Goal: Transaction & Acquisition: Purchase product/service

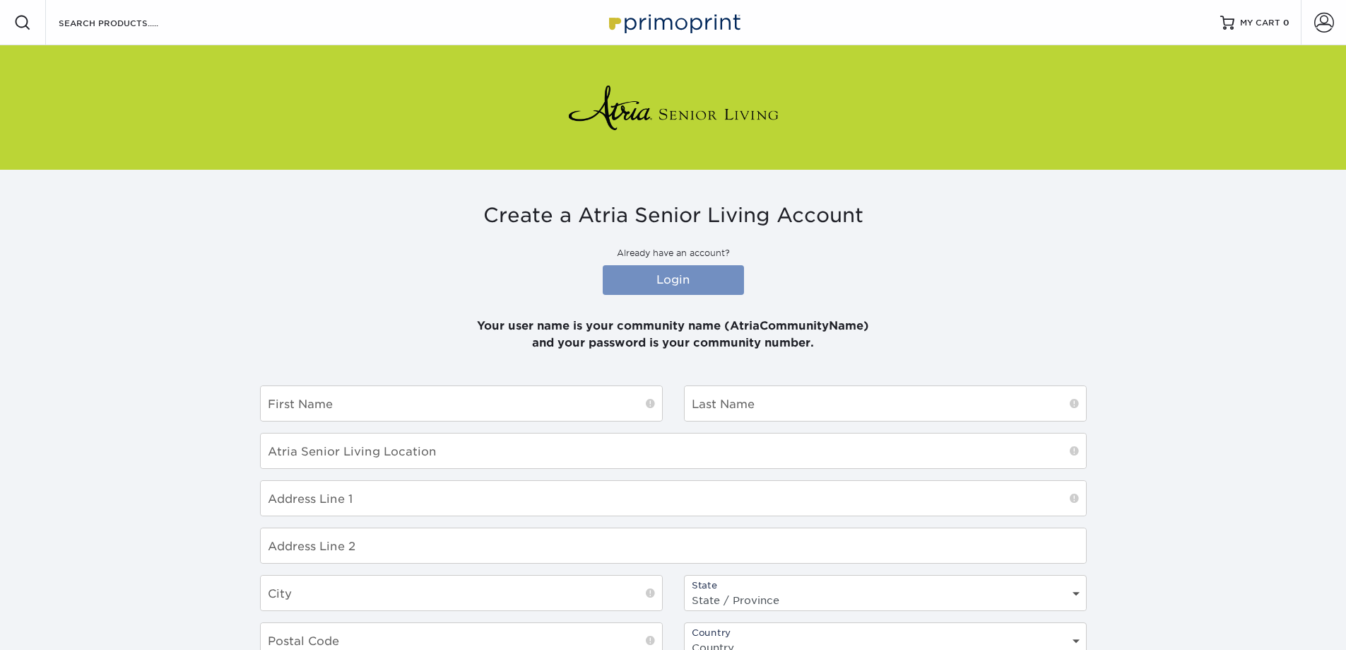
type input "4018842704"
click at [667, 270] on link "Login" at bounding box center [673, 280] width 141 height 30
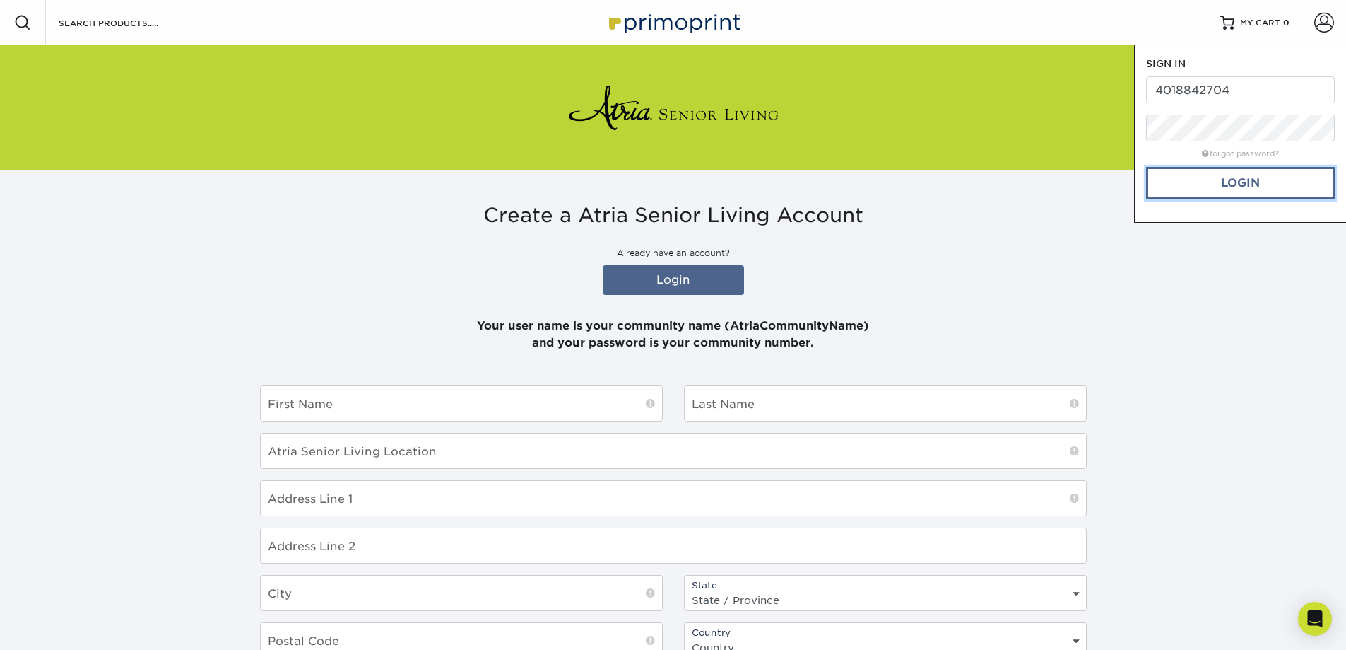
click at [1238, 183] on link "Login" at bounding box center [1240, 183] width 189 height 33
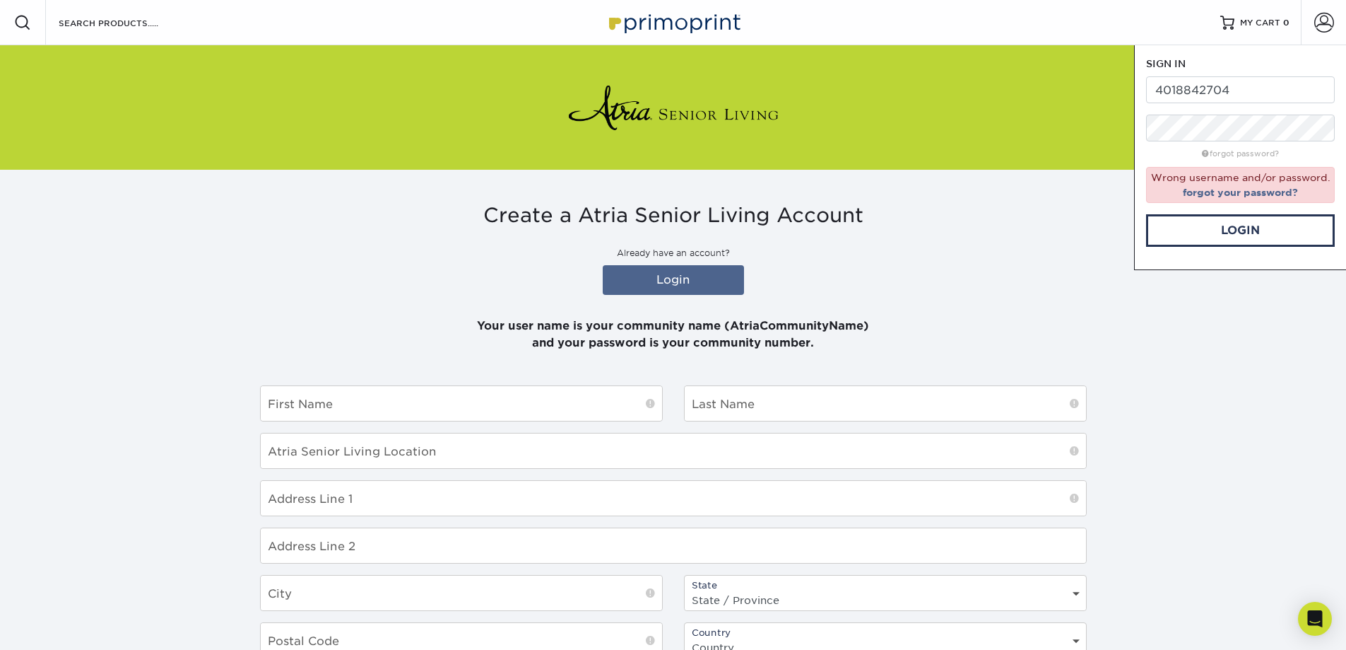
click at [536, 367] on div "Create a Atria Senior Living Account Already have an account? Login Your user n…" at bounding box center [674, 537] width 848 height 734
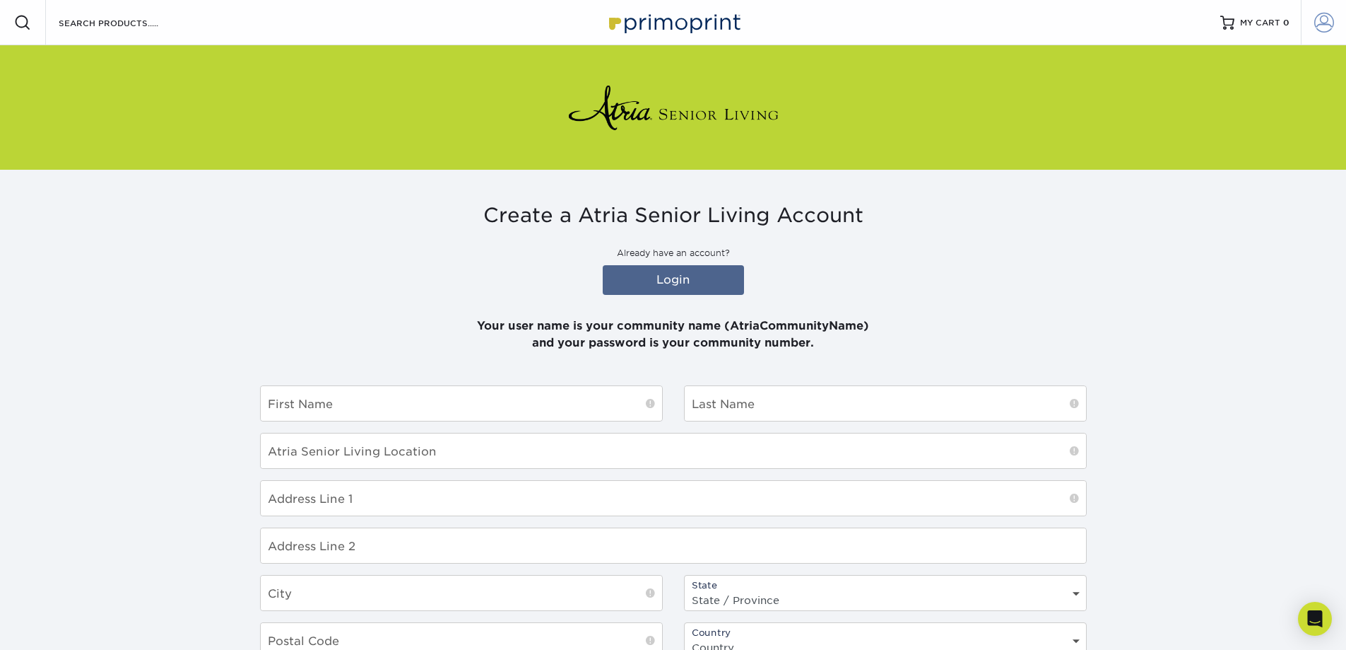
click at [1329, 25] on span at bounding box center [1325, 23] width 20 height 20
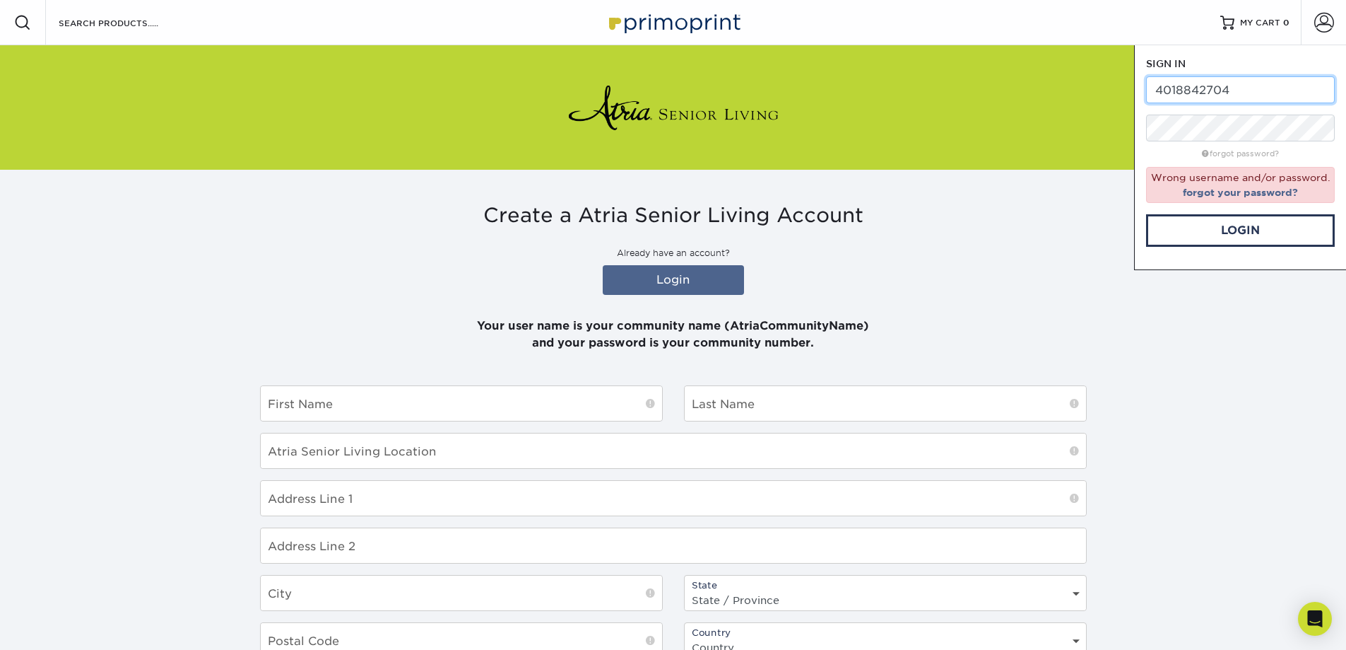
drag, startPoint x: 1247, startPoint y: 93, endPoint x: 1077, endPoint y: 94, distance: 169.6
click at [1079, 94] on div "Resources Menu Search Products Account SIGN IN CREATE AN ACCOUNT 4018842704 for…" at bounding box center [673, 451] width 1346 height 903
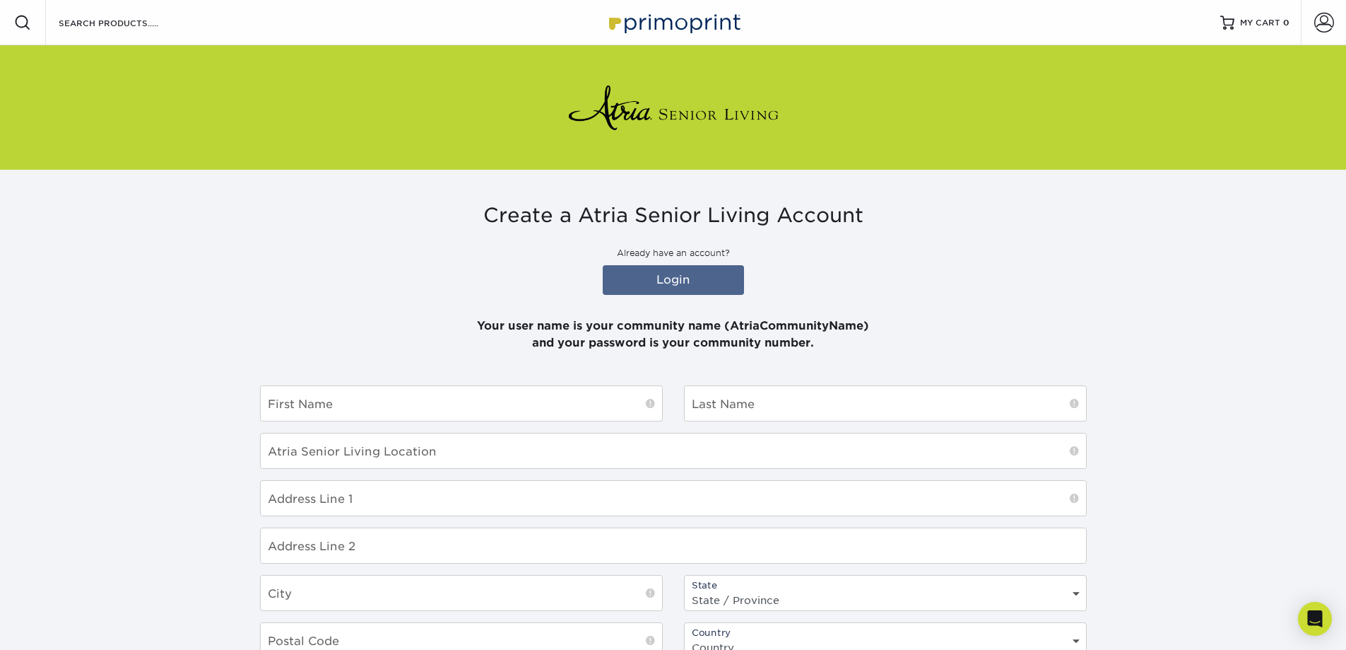
click at [1131, 88] on div at bounding box center [673, 107] width 1346 height 124
click at [1315, 20] on span at bounding box center [1325, 23] width 20 height 20
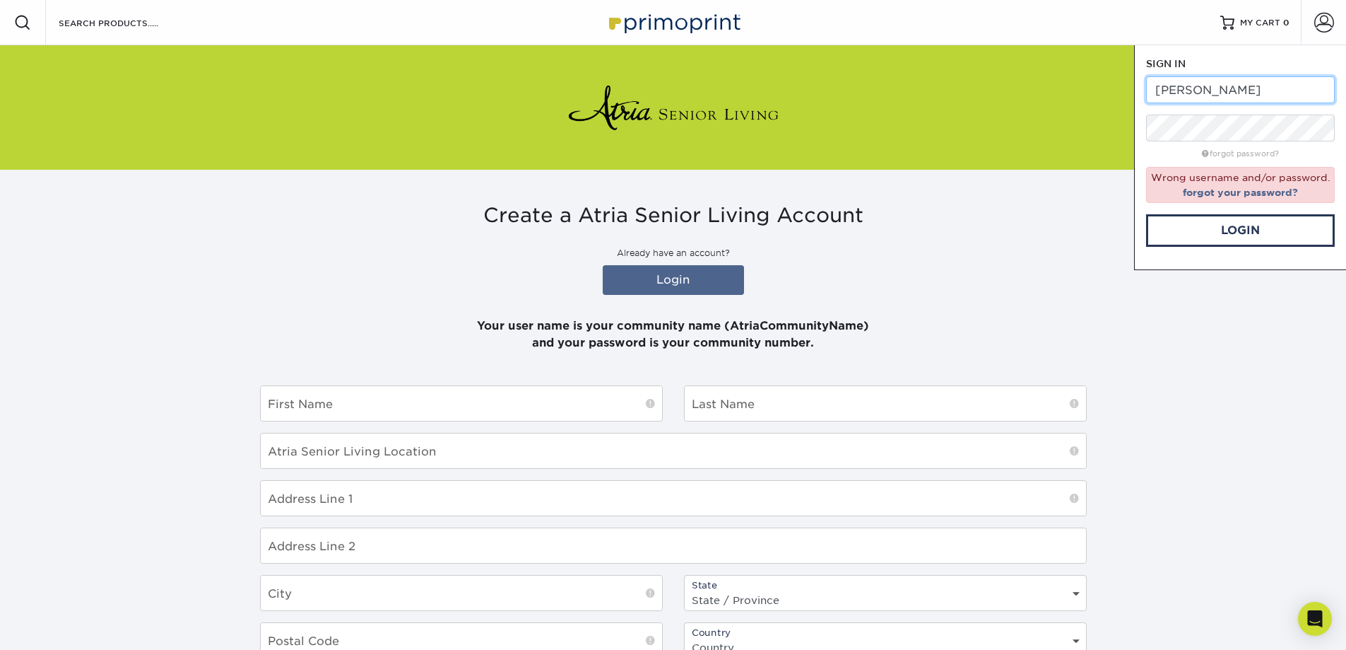
type input "[PERSON_NAME][EMAIL_ADDRESS][PERSON_NAME][DOMAIN_NAME]"
click at [1260, 233] on link "Login" at bounding box center [1240, 230] width 189 height 33
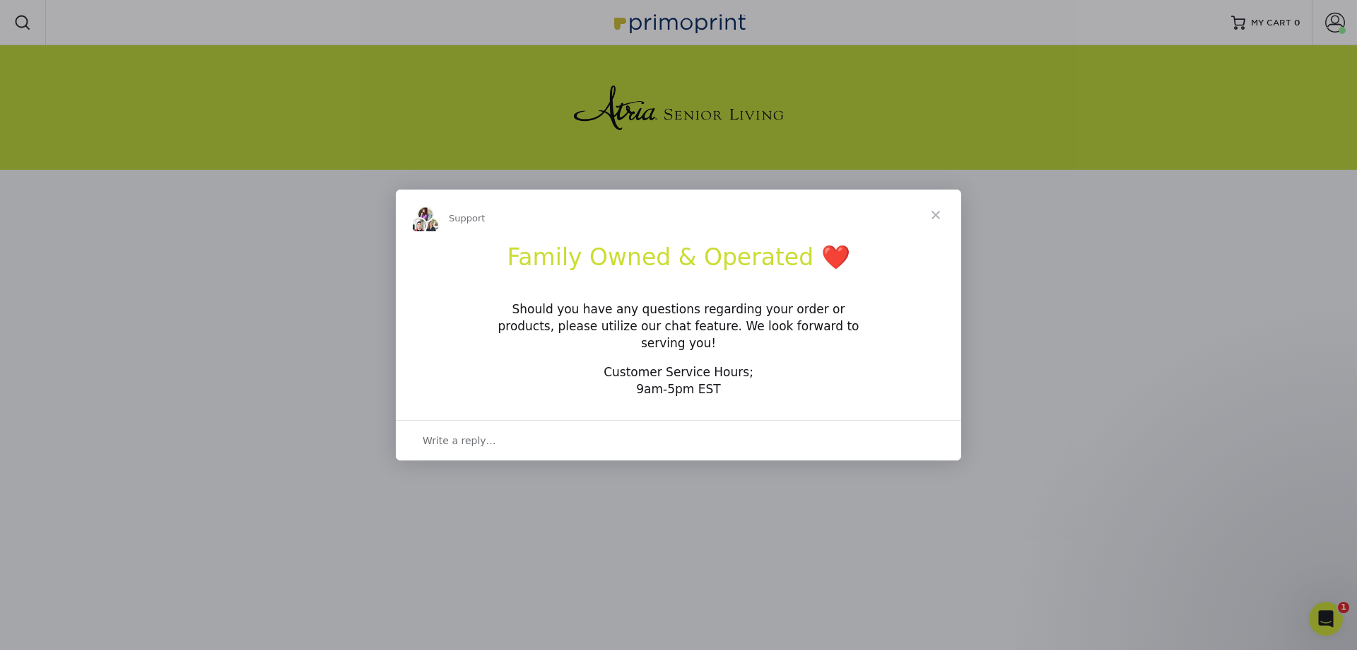
click at [932, 218] on span "Close" at bounding box center [935, 214] width 51 height 51
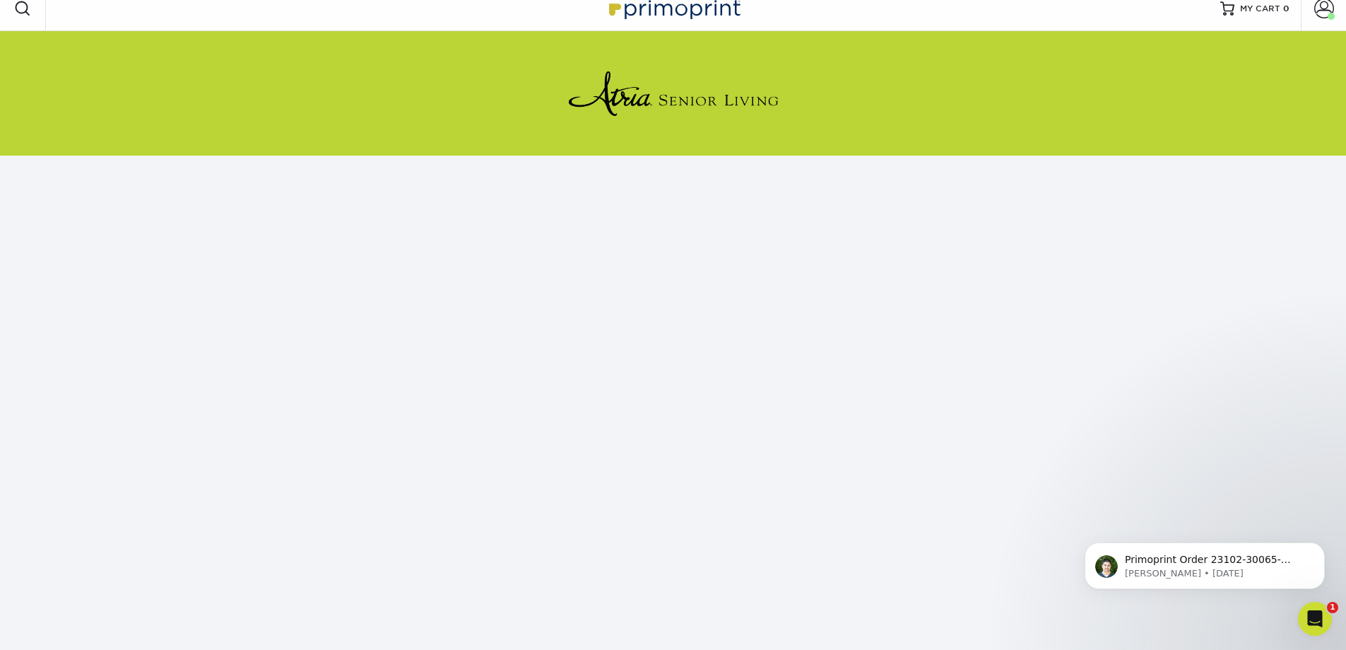
scroll to position [6, 0]
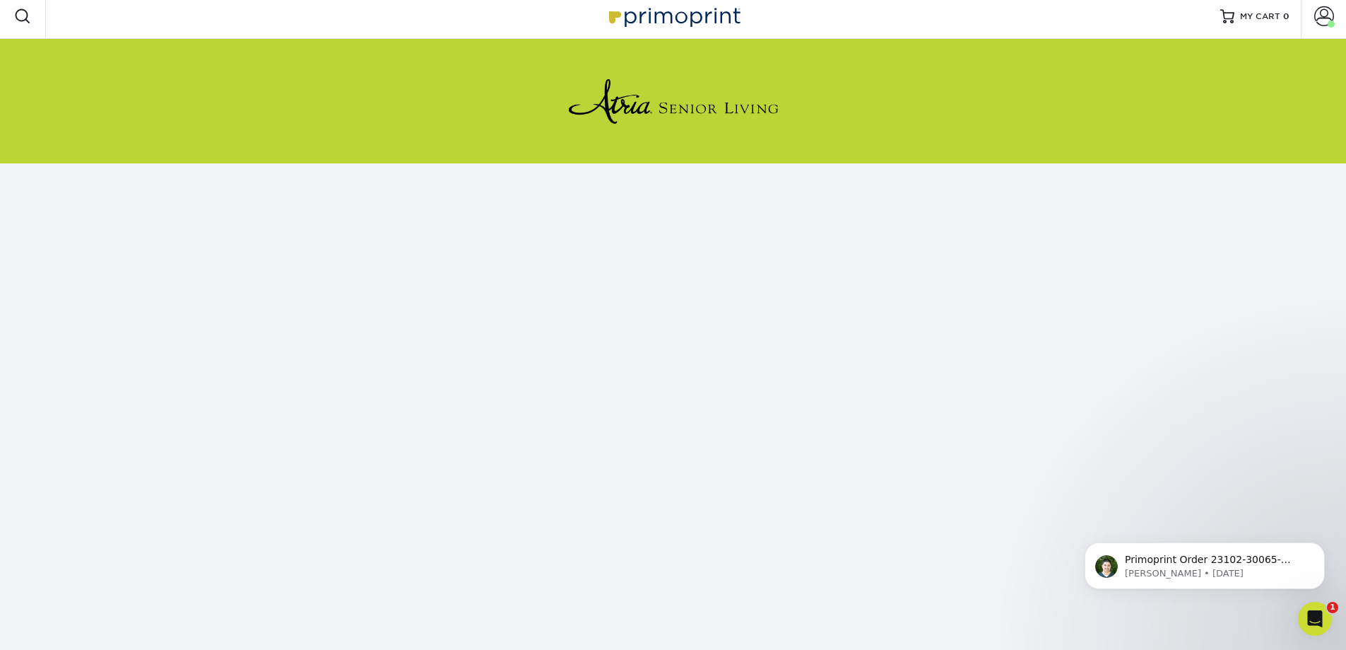
click at [1229, 526] on body "Primoprint Order 23102-30065-64218 Hello! Thank you for placing your print orde…" at bounding box center [1204, 562] width 271 height 88
click at [1242, 530] on body "Primoprint Order 23102-30065-64218 Hello! Thank you for placing your print orde…" at bounding box center [1204, 562] width 271 height 88
click at [1194, 562] on p "Primoprint Order 23102-30065-64218 Hello! Thank you for placing your print orde…" at bounding box center [1216, 560] width 182 height 14
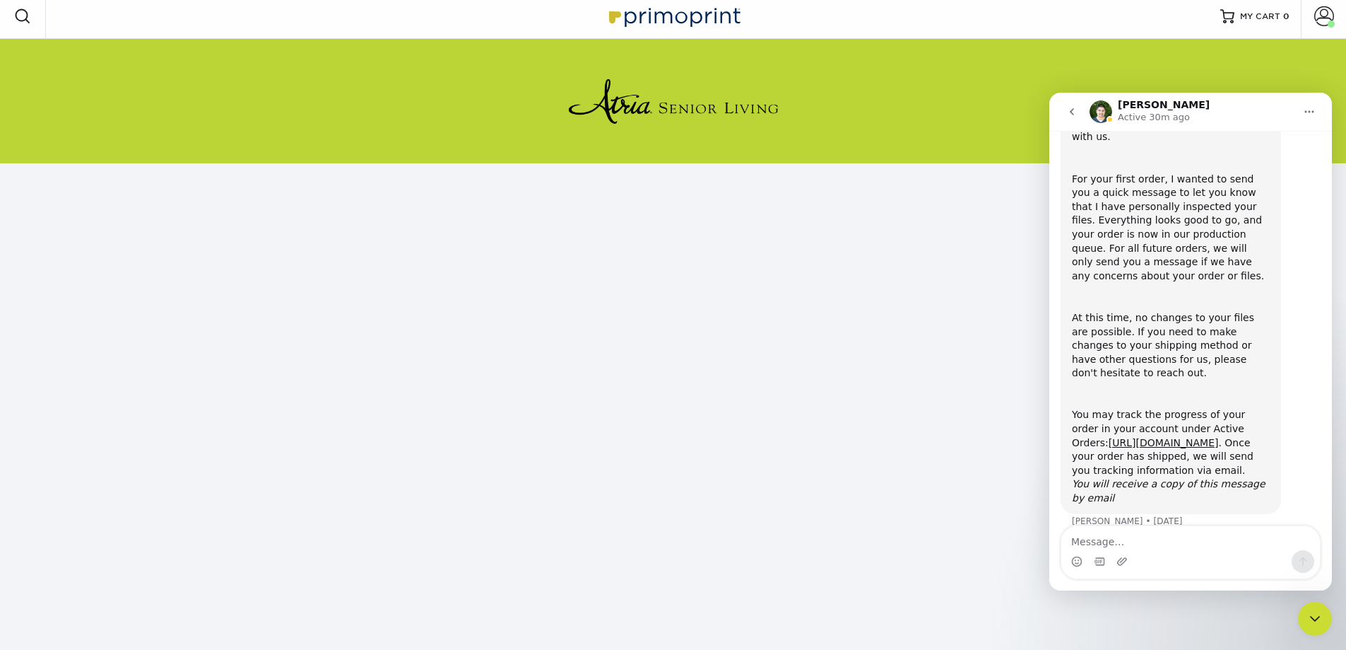
scroll to position [132, 0]
click at [1068, 112] on icon "go back" at bounding box center [1072, 111] width 11 height 11
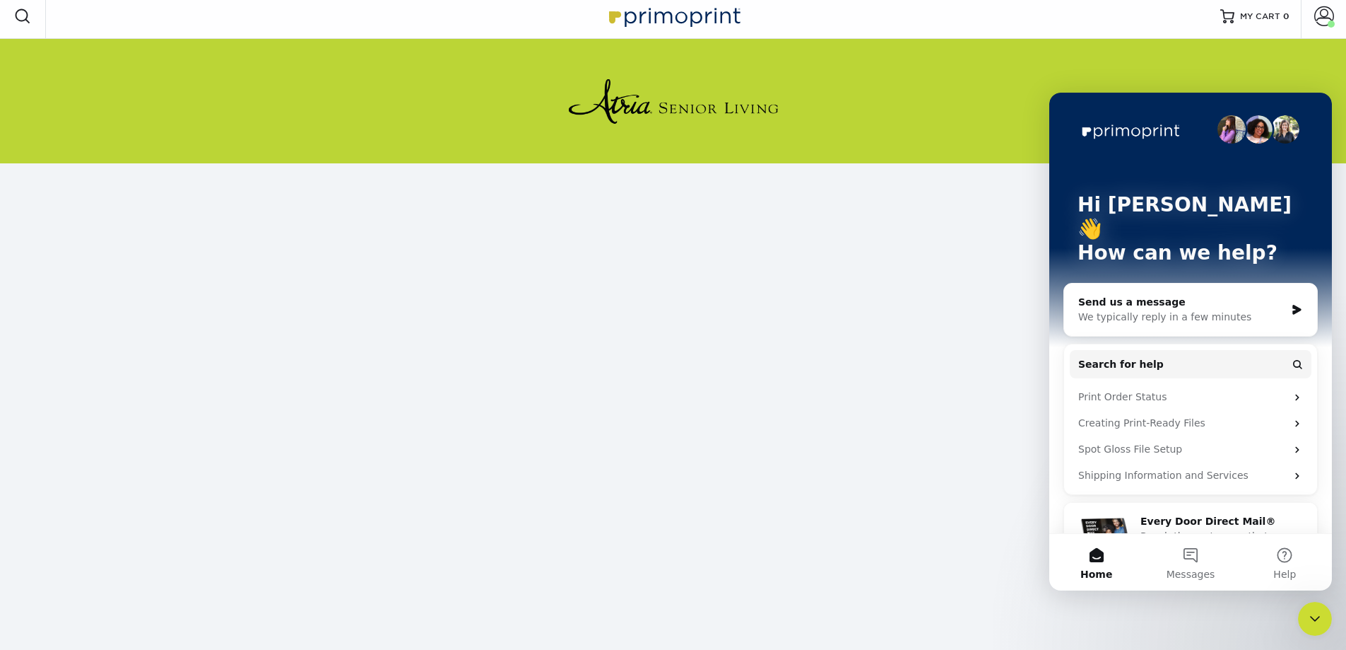
click at [987, 102] on div at bounding box center [673, 101] width 827 height 124
click at [1318, 615] on icon "Close Intercom Messenger" at bounding box center [1315, 618] width 17 height 17
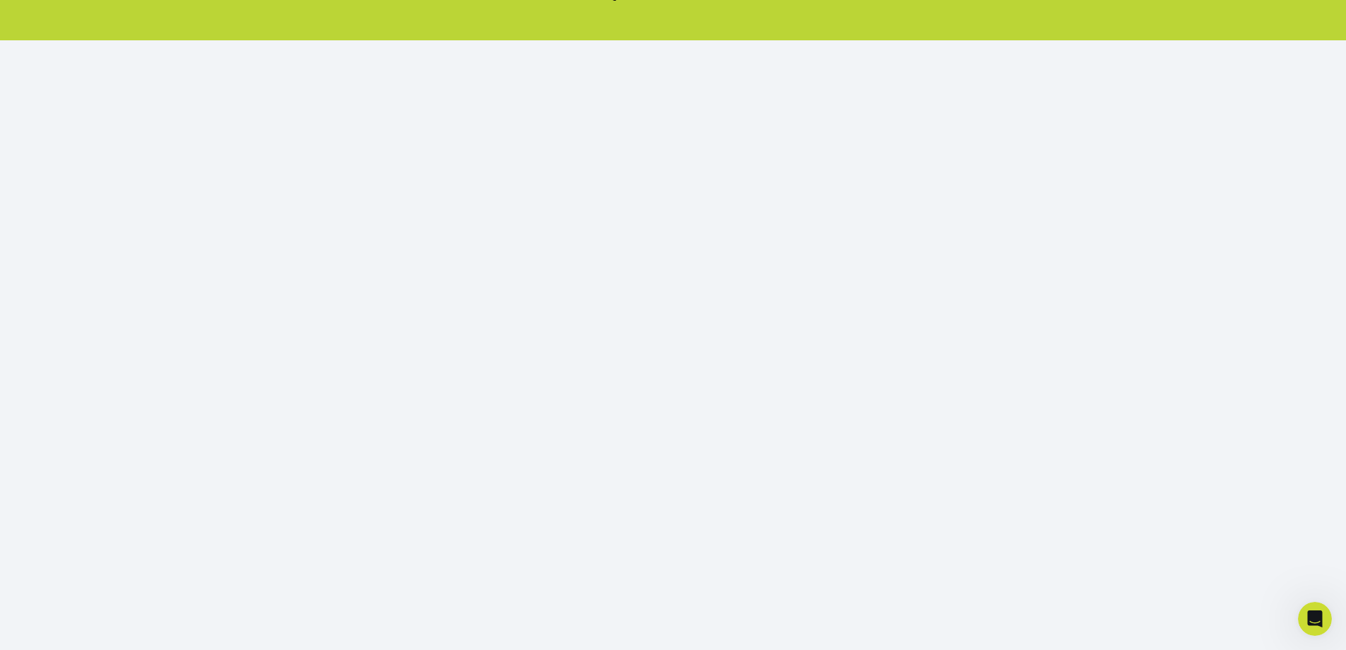
scroll to position [148, 0]
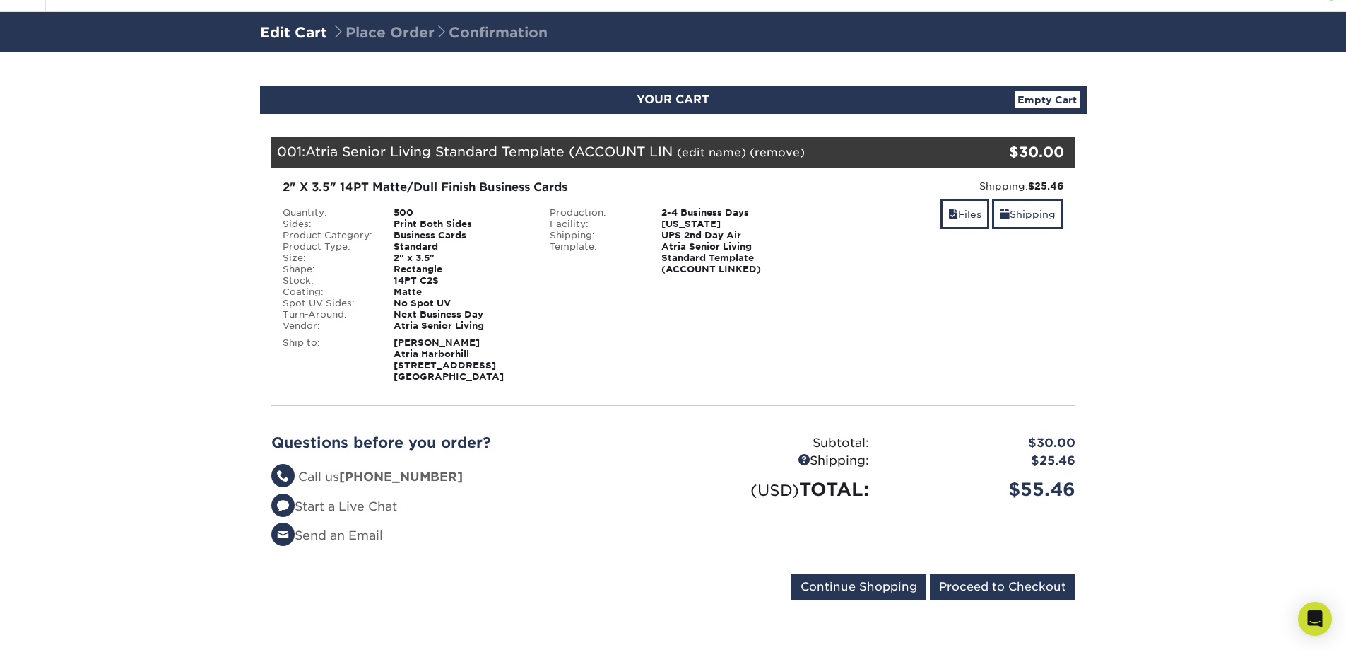
scroll to position [35, 0]
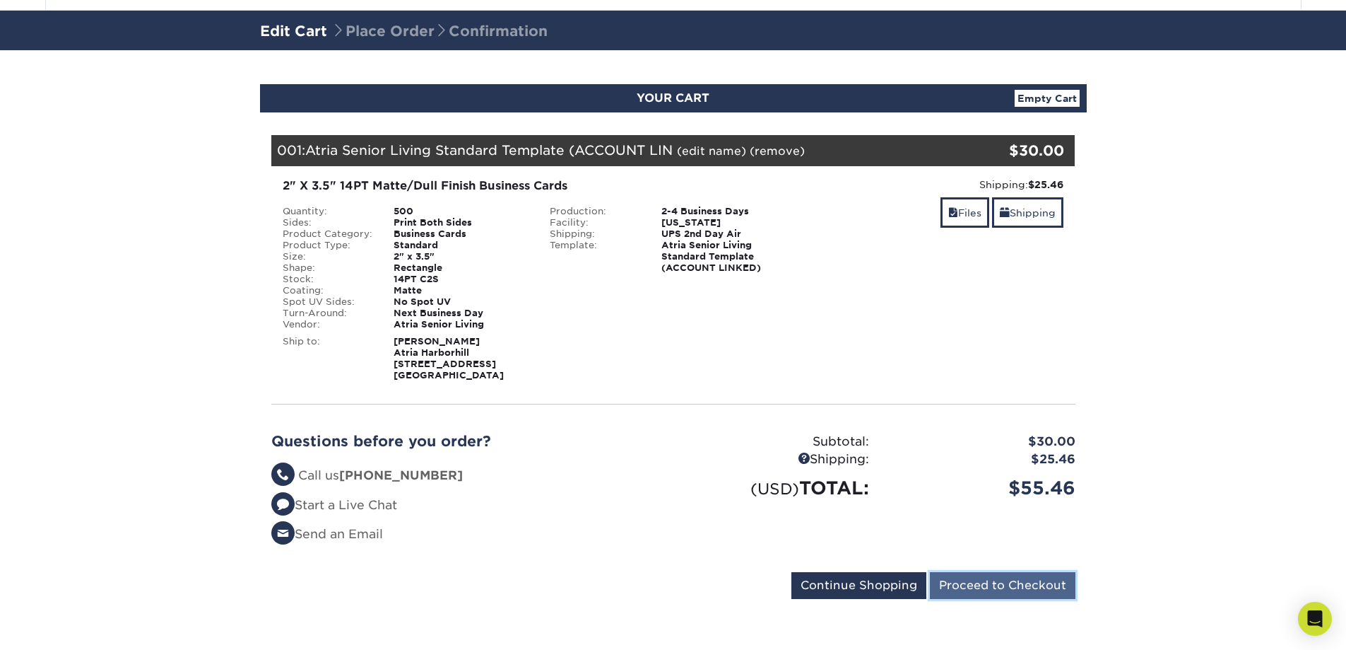
click at [1025, 589] on input "Proceed to Checkout" at bounding box center [1003, 585] width 146 height 27
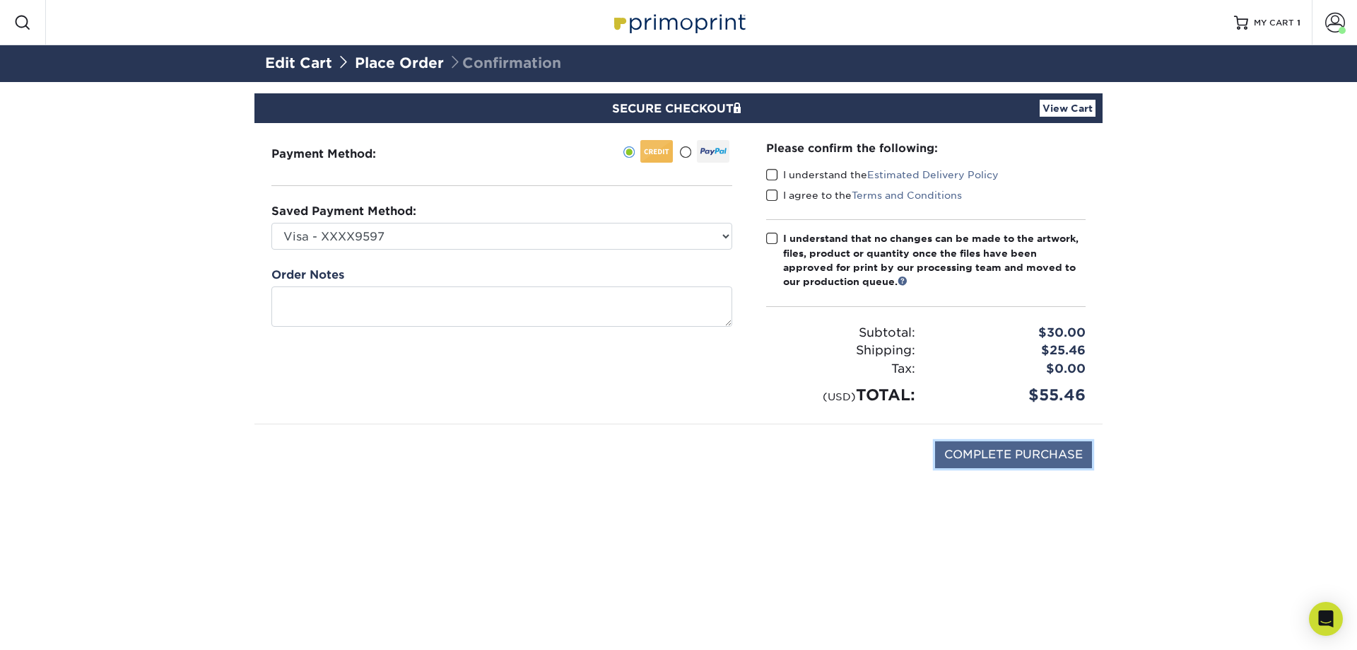
click at [1002, 454] on input "COMPLETE PURCHASE" at bounding box center [1013, 454] width 157 height 27
click at [775, 237] on span at bounding box center [772, 238] width 12 height 13
click at [0, 0] on input "I understand that no changes can be made to the artwork, files, product or quan…" at bounding box center [0, 0] width 0 height 0
click at [768, 172] on span at bounding box center [772, 174] width 12 height 13
click at [0, 0] on input "I understand the Estimated Delivery Policy" at bounding box center [0, 0] width 0 height 0
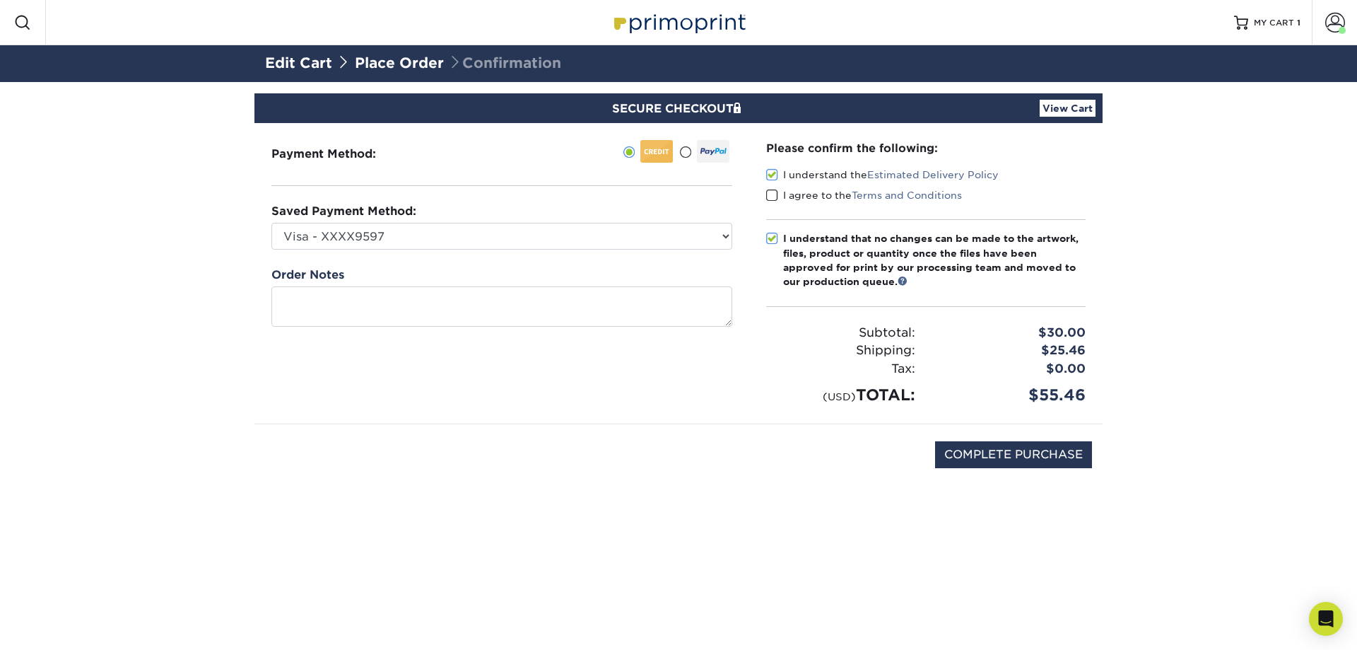
click at [765, 194] on div "Please confirm the following: I understand the Estimated Delivery Policy I agre…" at bounding box center [925, 273] width 353 height 300
click at [775, 194] on span at bounding box center [772, 195] width 12 height 13
click at [0, 0] on input "I agree to the Terms and Conditions" at bounding box center [0, 0] width 0 height 0
click at [1008, 449] on input "COMPLETE PURCHASE" at bounding box center [1013, 454] width 157 height 27
type input "PROCESSING, PLEASE WAIT..."
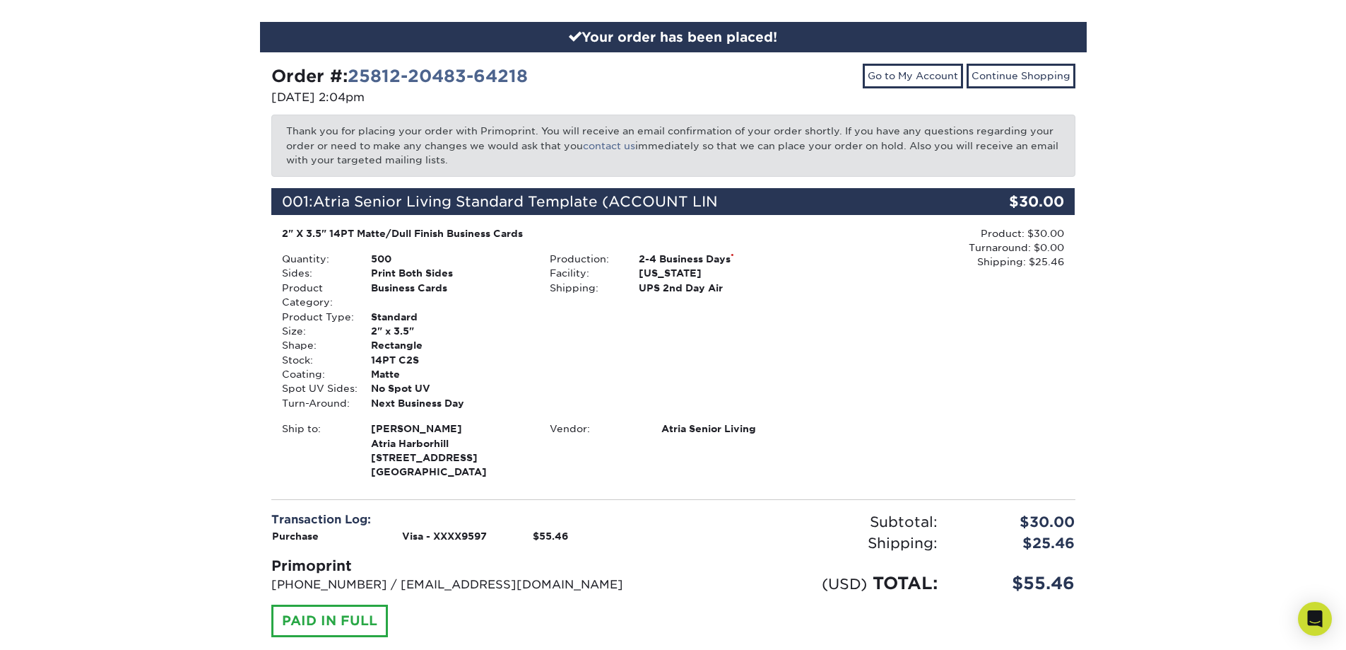
scroll to position [188, 0]
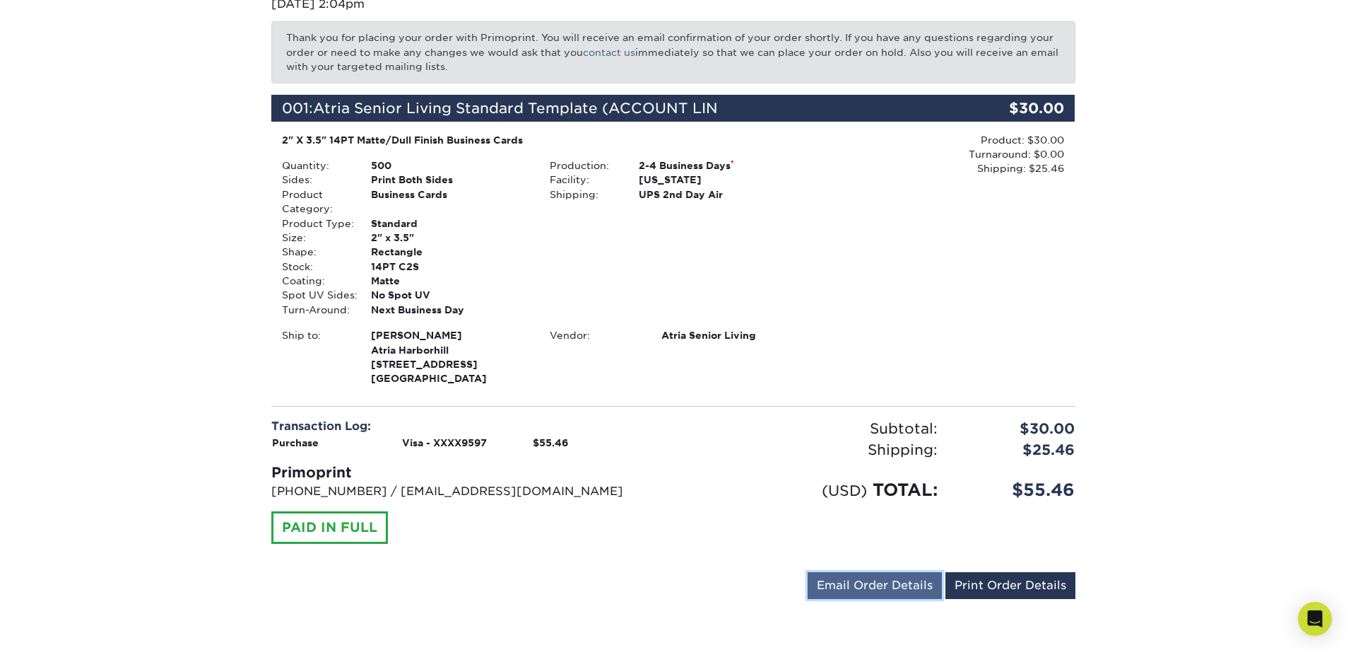
click at [915, 580] on link "Email Order Details" at bounding box center [875, 585] width 134 height 27
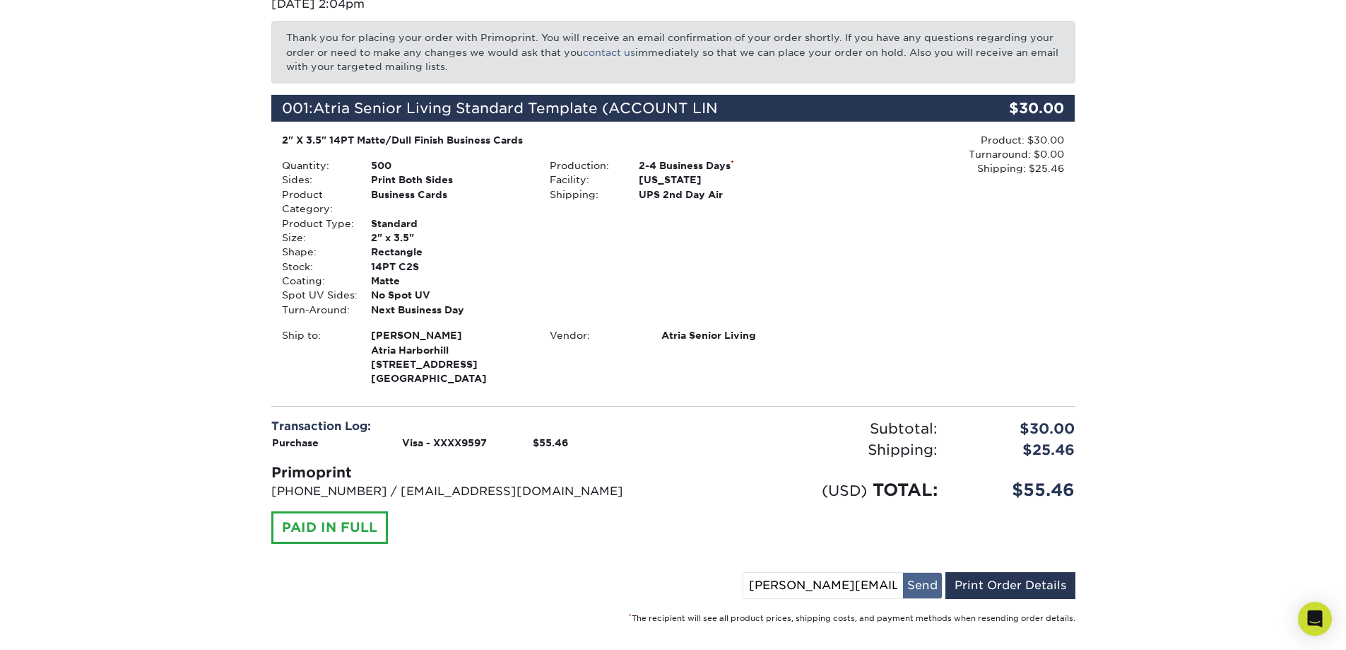
click at [921, 581] on button "Send" at bounding box center [922, 585] width 39 height 25
click at [1035, 579] on link "Print Order Details" at bounding box center [1011, 585] width 130 height 27
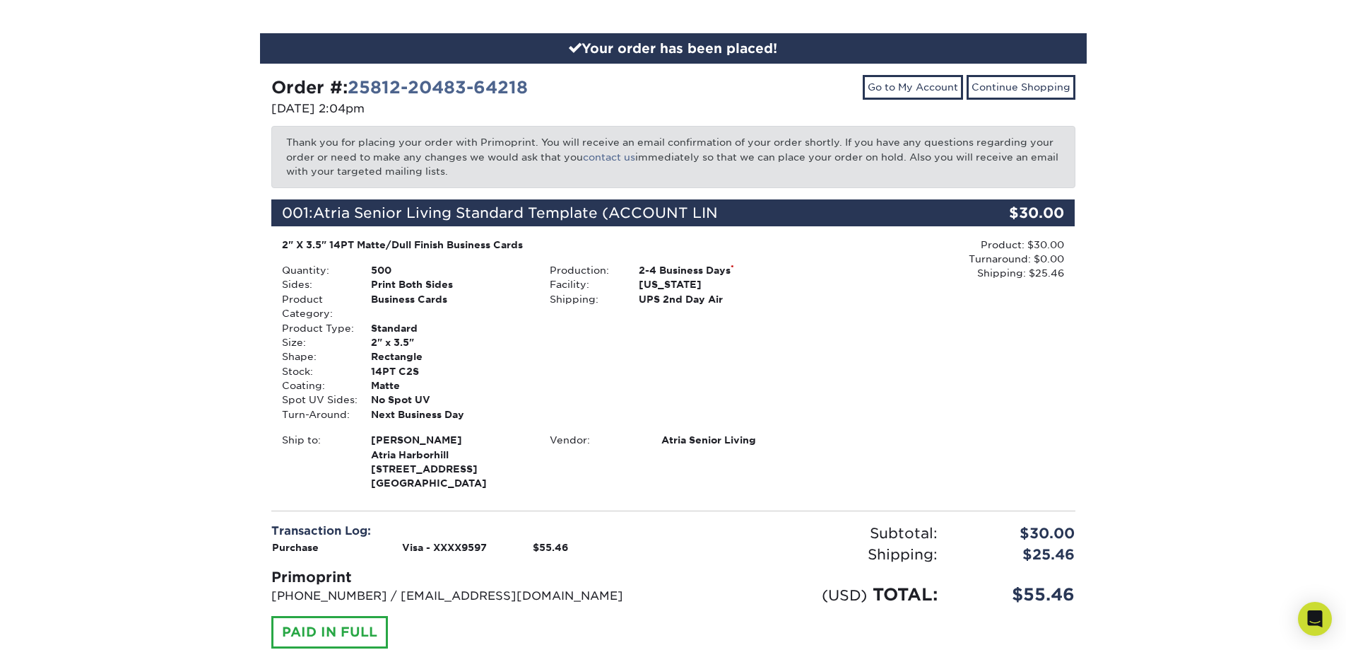
scroll to position [0, 0]
